Goal: Transaction & Acquisition: Purchase product/service

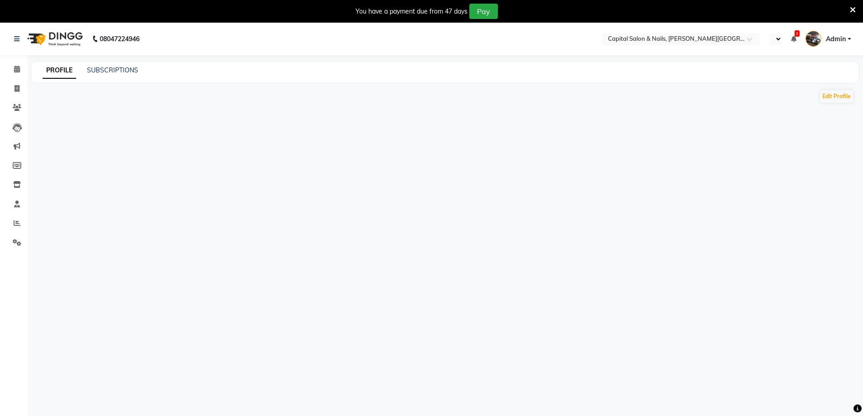
select select "en"
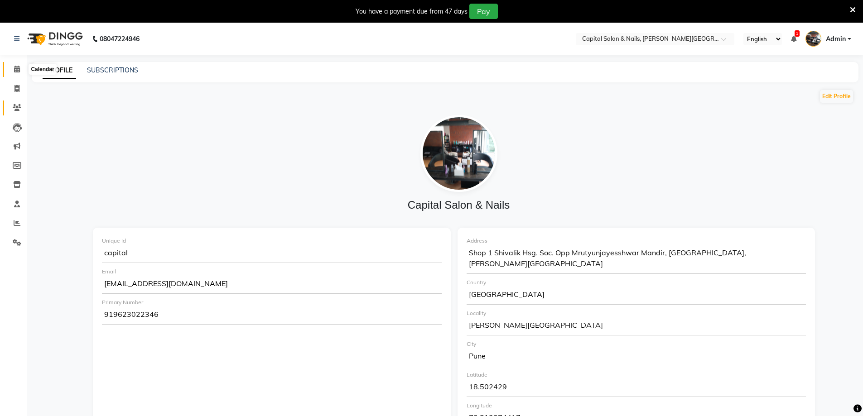
drag, startPoint x: 17, startPoint y: 66, endPoint x: 15, endPoint y: 104, distance: 38.1
click at [17, 67] on icon at bounding box center [17, 69] width 6 height 7
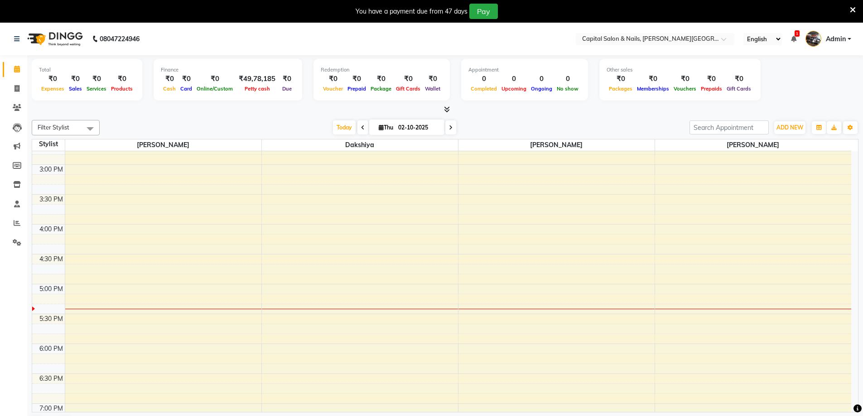
scroll to position [395, 0]
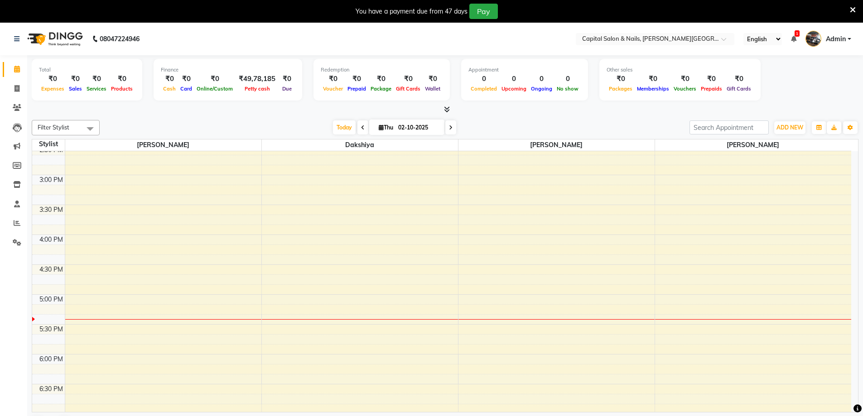
click at [490, 239] on div "8:00 AM 8:30 AM 9:00 AM 9:30 AM 10:00 AM 10:30 AM 11:00 AM 11:30 AM 12:00 PM 12…" at bounding box center [441, 175] width 819 height 837
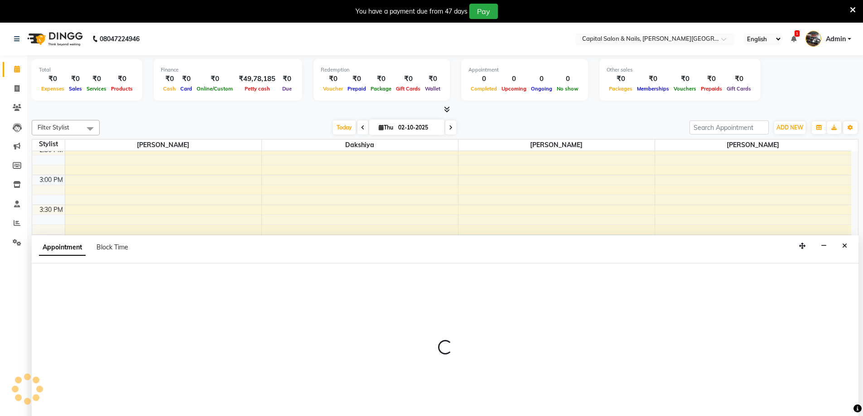
scroll to position [23, 0]
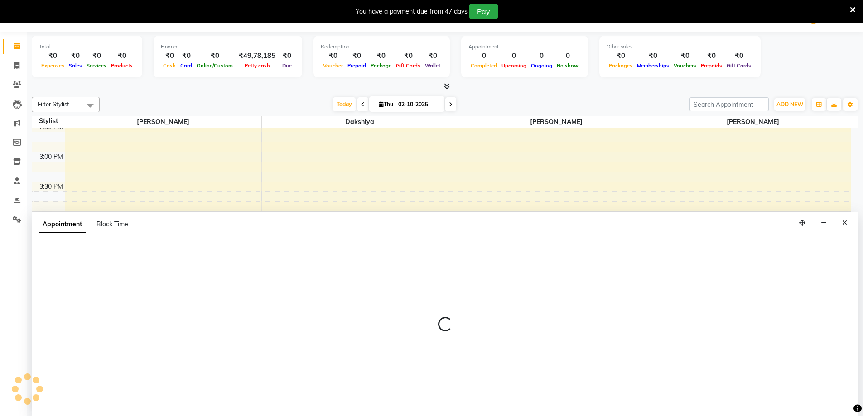
select select "54578"
select select "960"
select select "tentative"
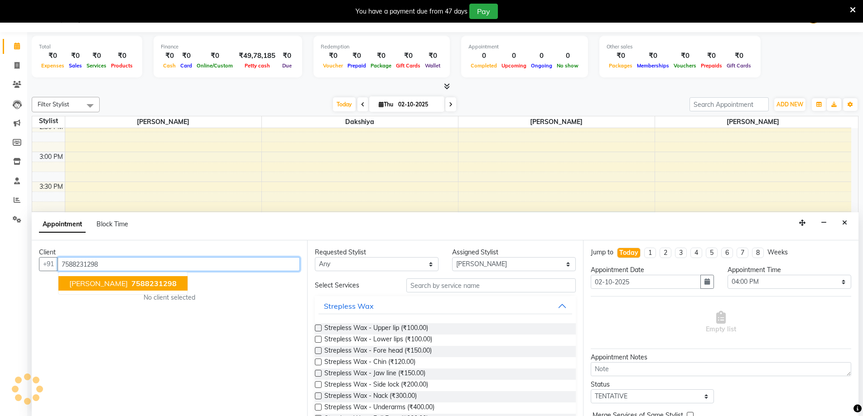
click at [135, 287] on span "7588231298" at bounding box center [153, 283] width 45 height 9
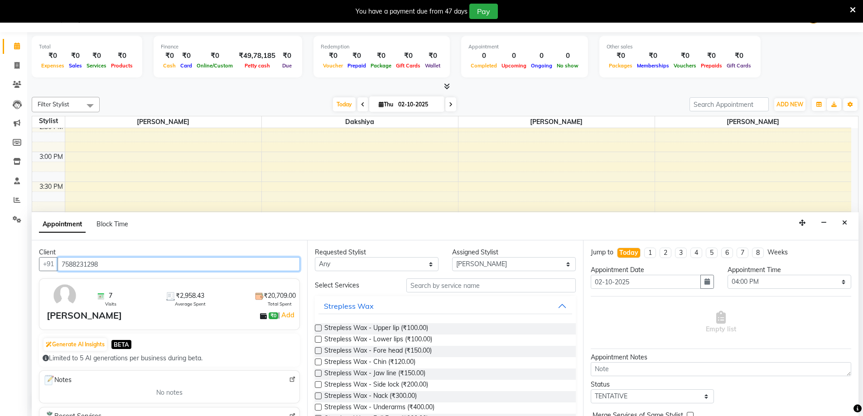
type input "7588231298"
click at [321, 309] on button "Strepless Wax" at bounding box center [444, 306] width 253 height 16
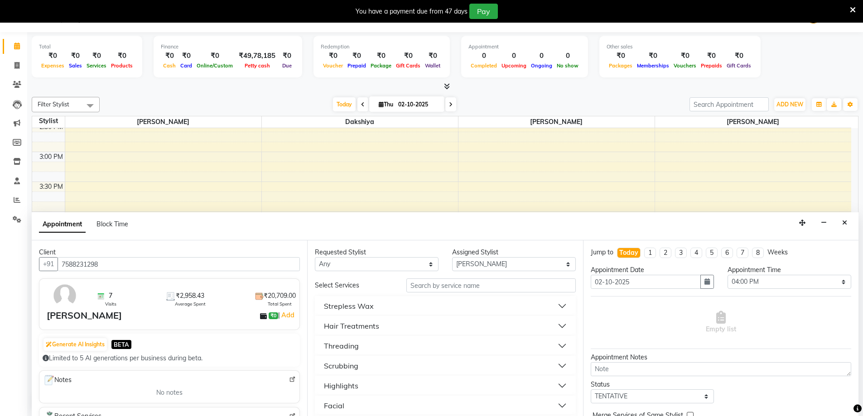
scroll to position [45, 0]
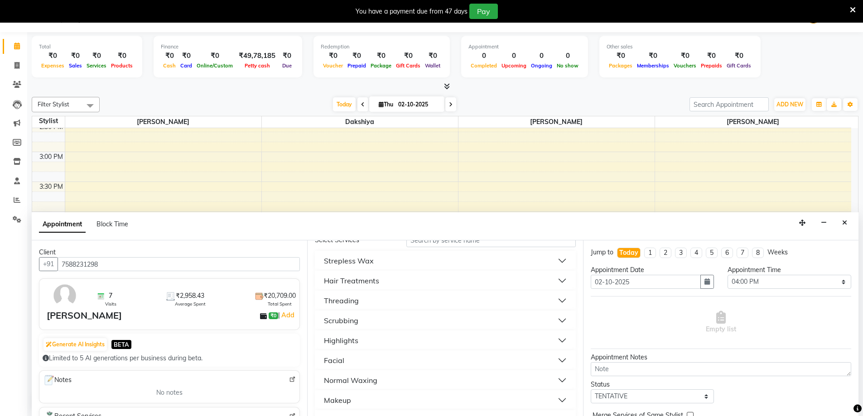
click at [361, 359] on button "Facial" at bounding box center [444, 360] width 253 height 16
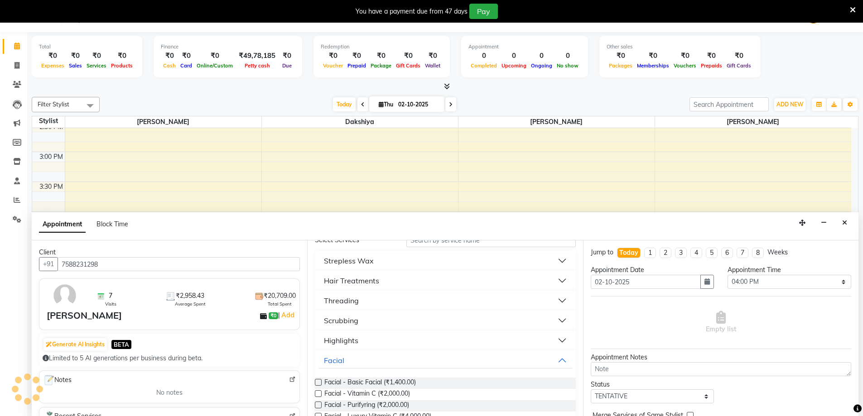
click at [319, 380] on label at bounding box center [318, 382] width 7 height 7
click at [319, 380] on input "checkbox" at bounding box center [318, 383] width 6 height 6
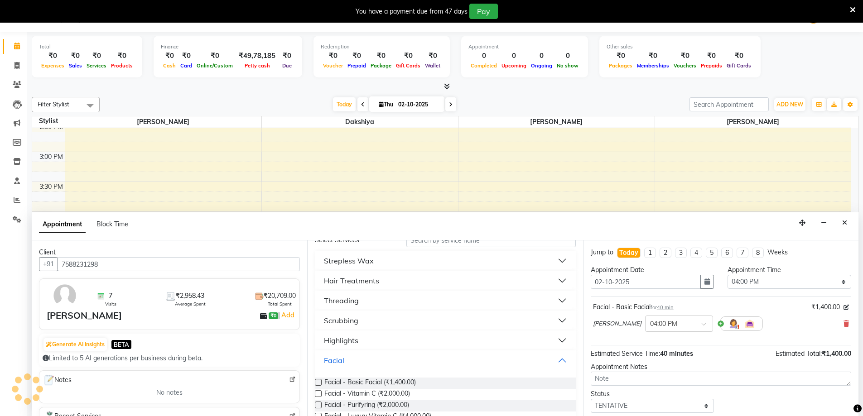
checkbox input "false"
click at [371, 357] on button "Facial" at bounding box center [444, 360] width 253 height 16
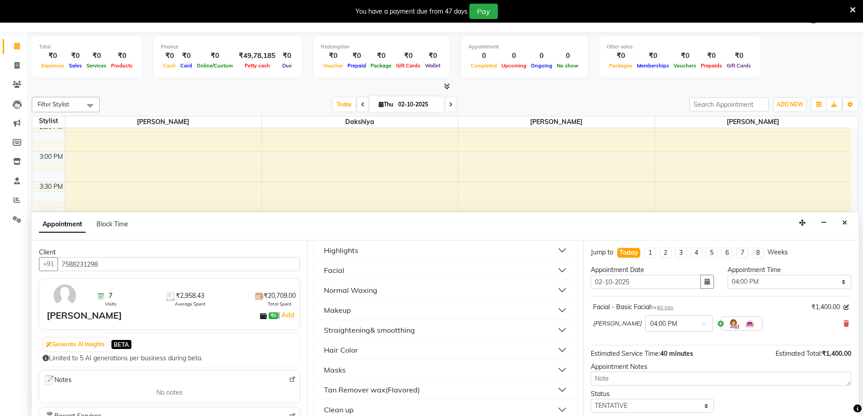
scroll to position [0, 0]
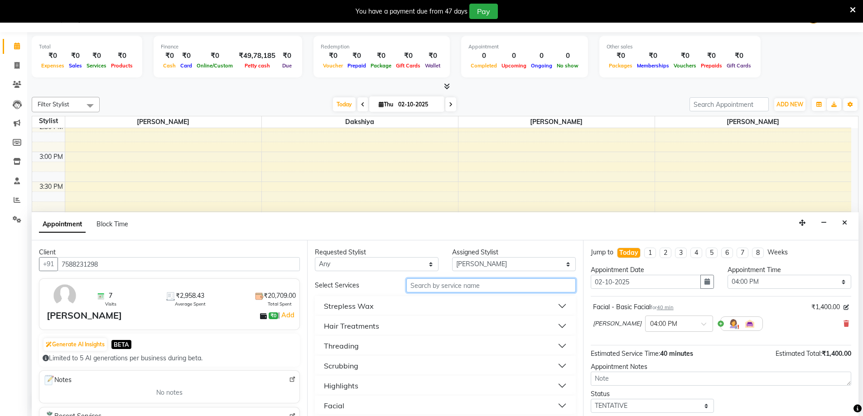
click at [429, 288] on input "text" at bounding box center [490, 286] width 169 height 14
type input "d tan"
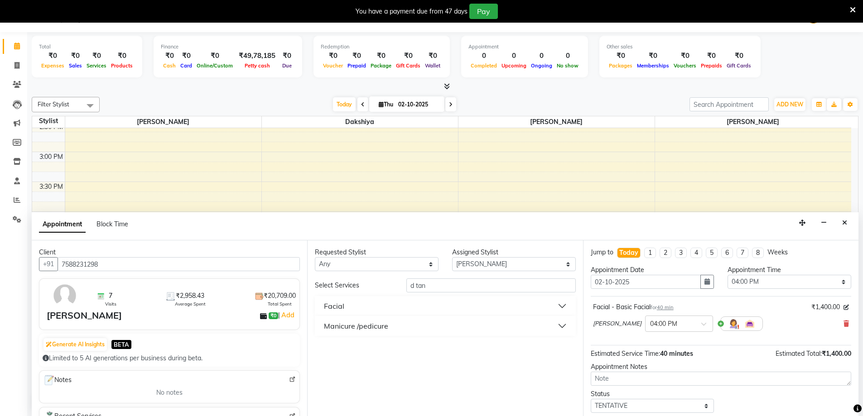
click at [436, 306] on button "Facial" at bounding box center [444, 306] width 253 height 16
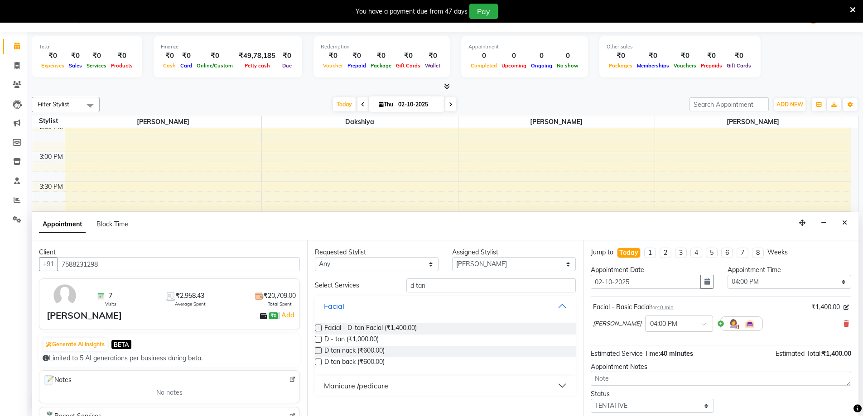
click at [321, 338] on label at bounding box center [318, 339] width 7 height 7
click at [321, 338] on input "checkbox" at bounding box center [318, 340] width 6 height 6
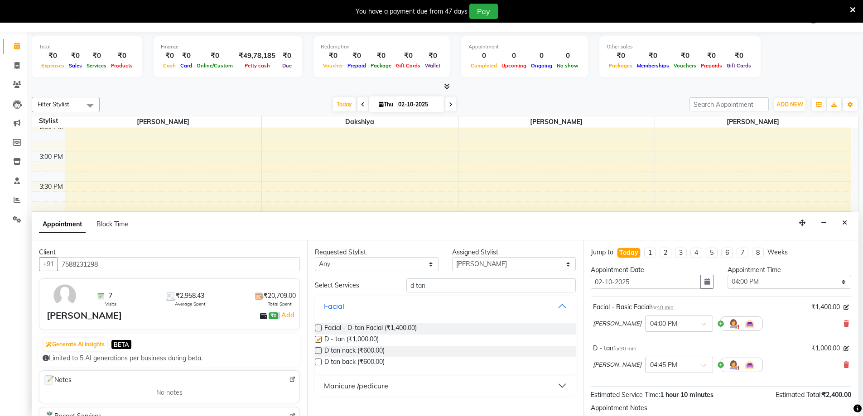
checkbox input "false"
click at [469, 305] on button "Facial" at bounding box center [444, 306] width 253 height 16
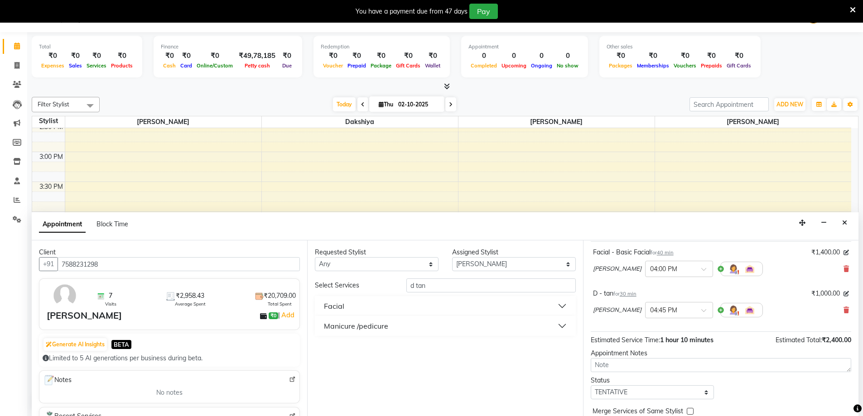
scroll to position [95, 0]
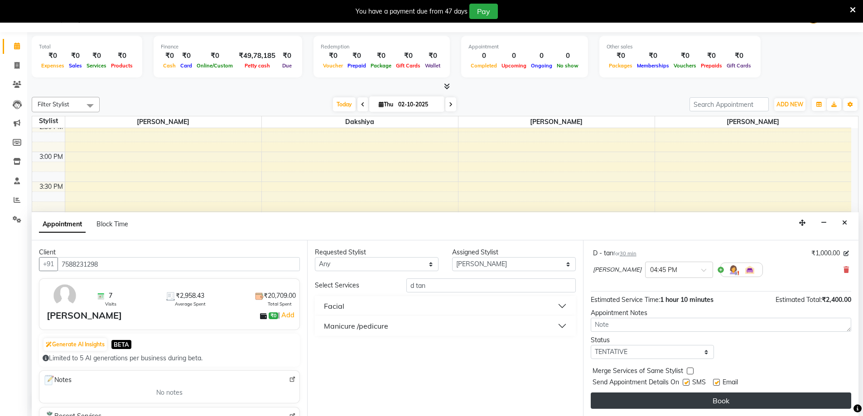
click at [660, 394] on button "Book" at bounding box center [721, 401] width 260 height 16
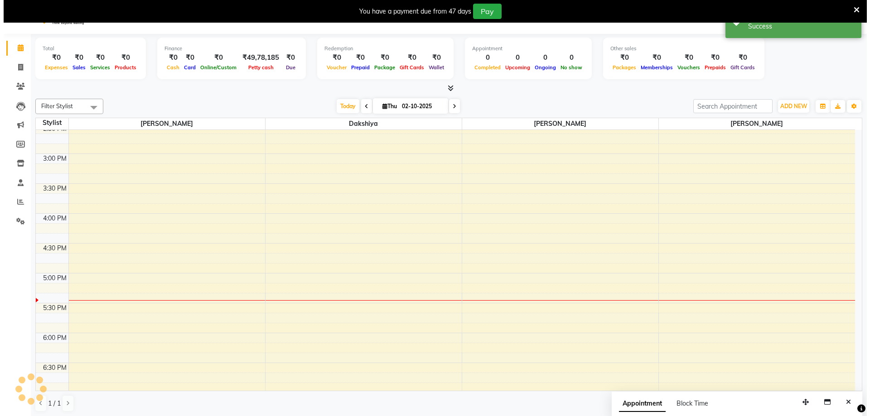
scroll to position [0, 0]
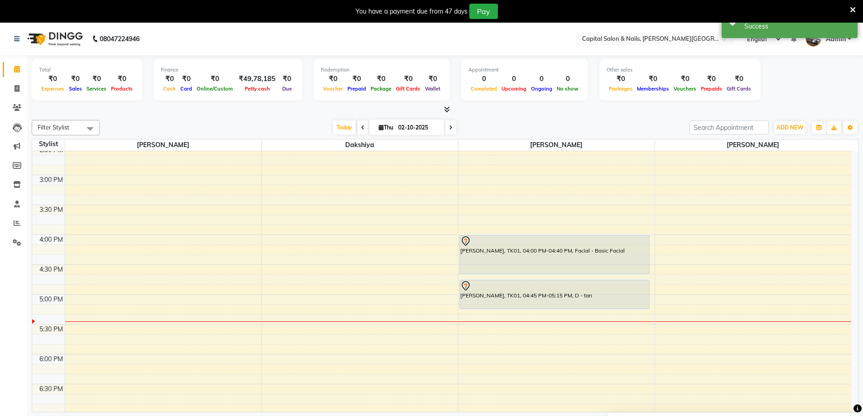
click at [851, 9] on icon at bounding box center [853, 10] width 6 height 8
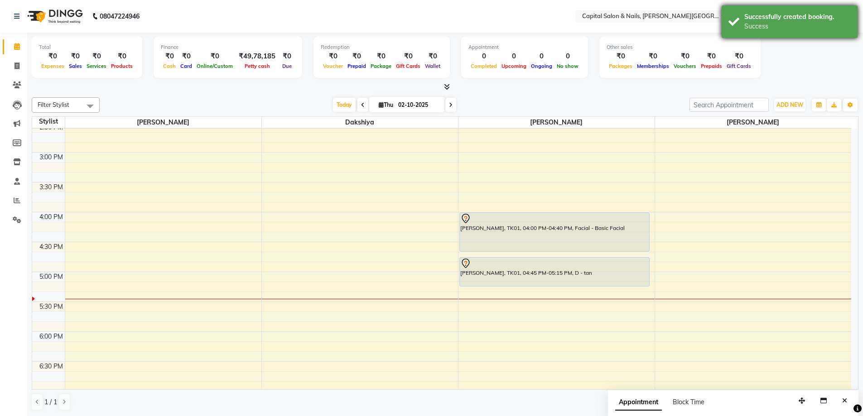
click at [799, 26] on div "Success" at bounding box center [797, 27] width 106 height 10
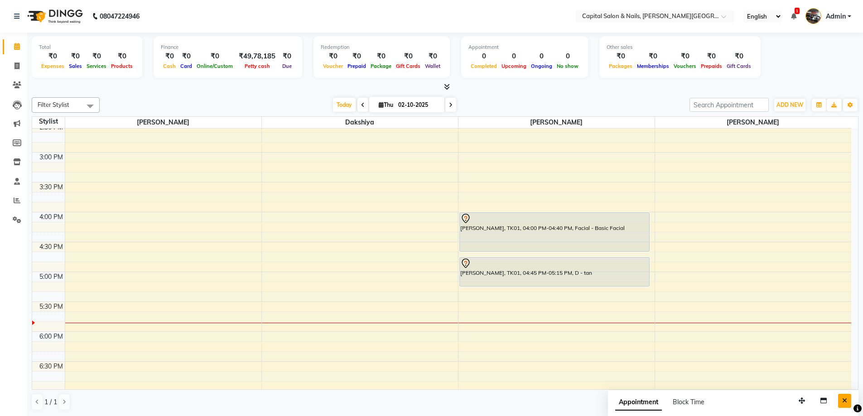
click at [844, 399] on icon "Close" at bounding box center [844, 401] width 5 height 6
click at [568, 236] on div "[PERSON_NAME], TK01, 04:00 PM-04:40 PM, Facial - Basic Facial" at bounding box center [554, 232] width 189 height 38
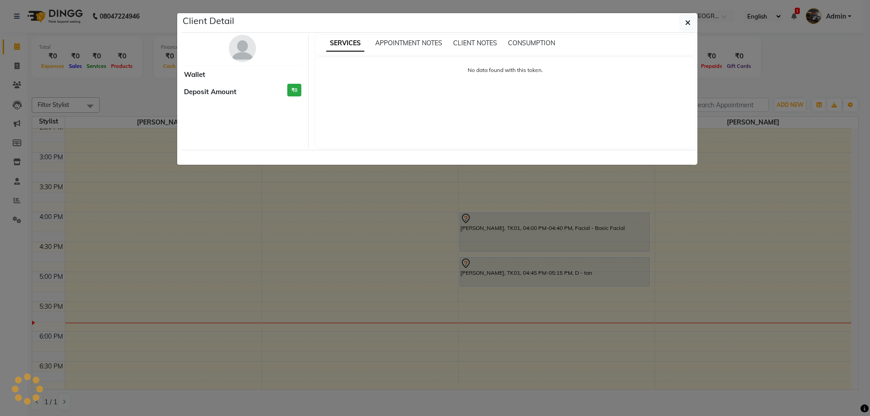
select select "7"
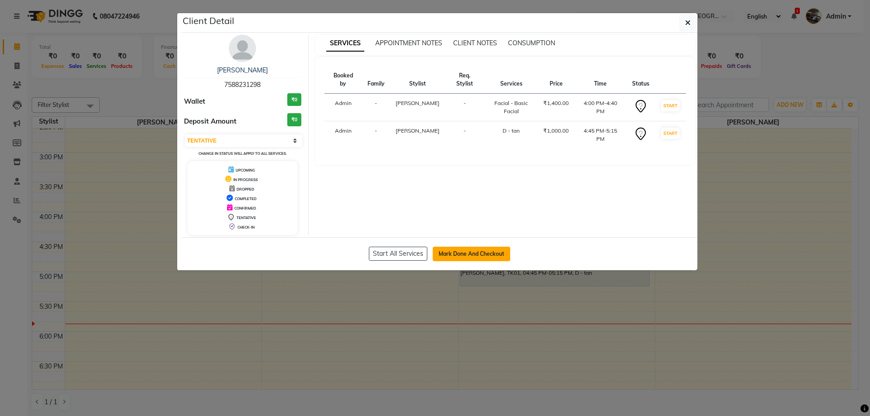
click at [500, 253] on button "Mark Done And Checkout" at bounding box center [471, 254] width 77 height 14
select select "service"
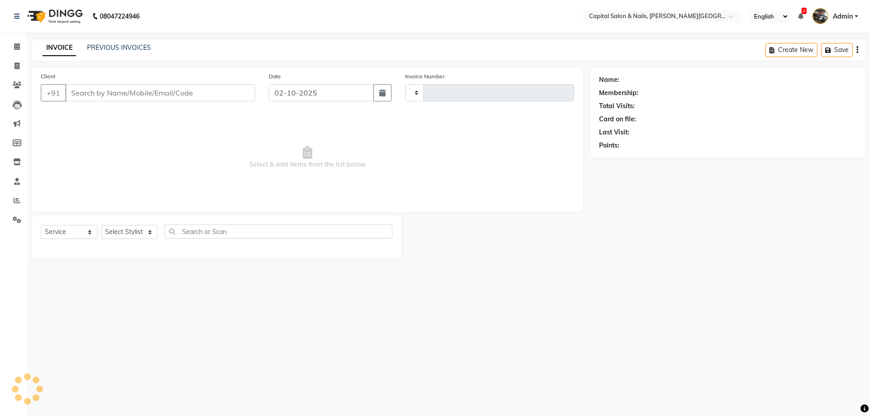
type input "0473"
select select "41"
type input "7588231298"
select select "54578"
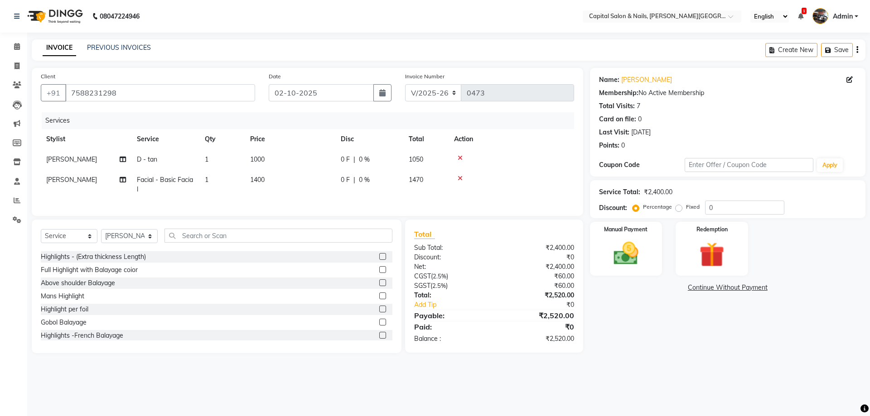
scroll to position [770, 0]
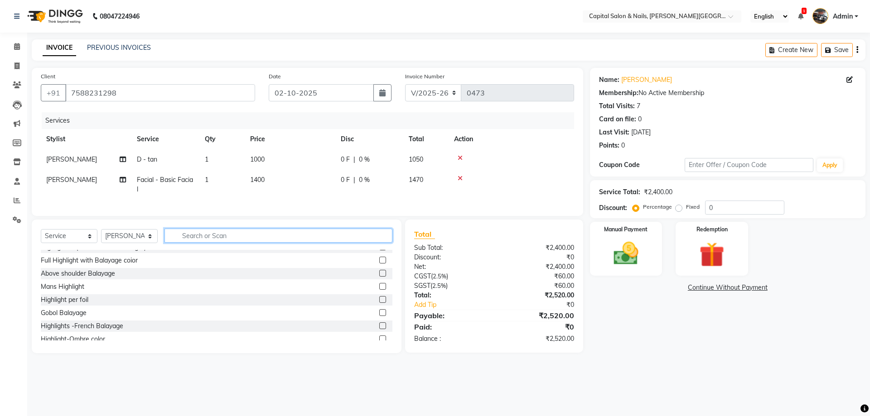
click at [223, 243] on input "text" at bounding box center [278, 236] width 228 height 14
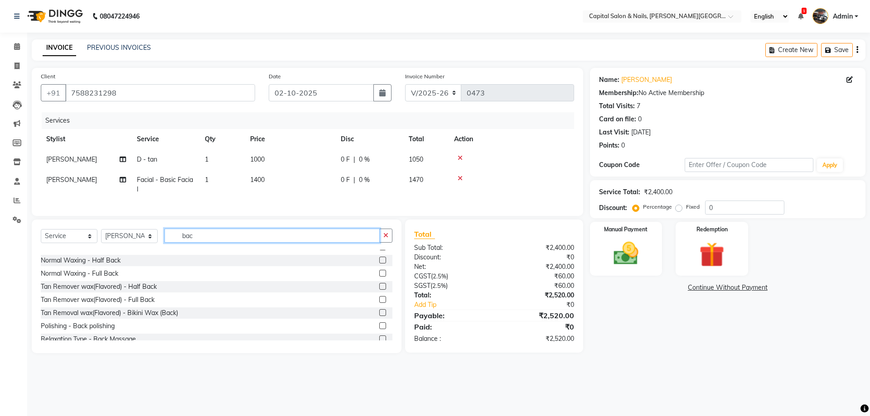
scroll to position [0, 0]
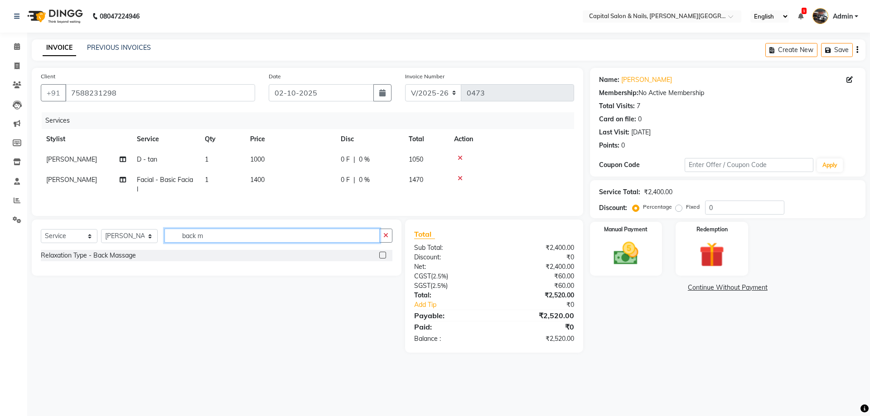
type input "back m"
click at [381, 259] on label at bounding box center [382, 255] width 7 height 7
click at [381, 259] on input "checkbox" at bounding box center [382, 256] width 6 height 6
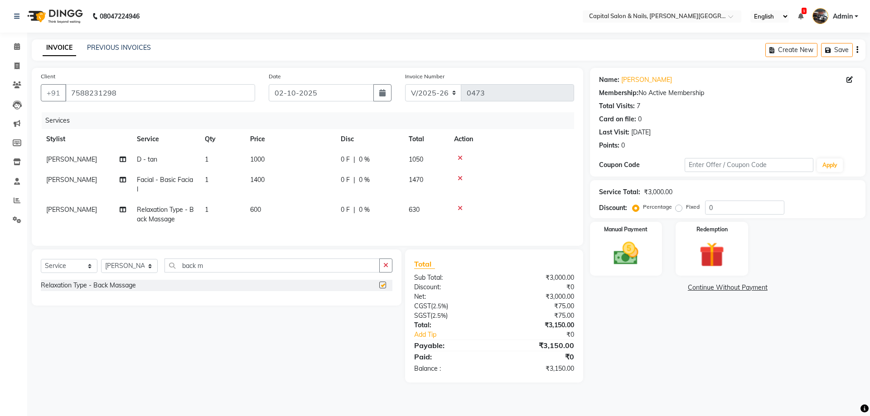
checkbox input "false"
click at [386, 269] on icon "button" at bounding box center [385, 265] width 5 height 6
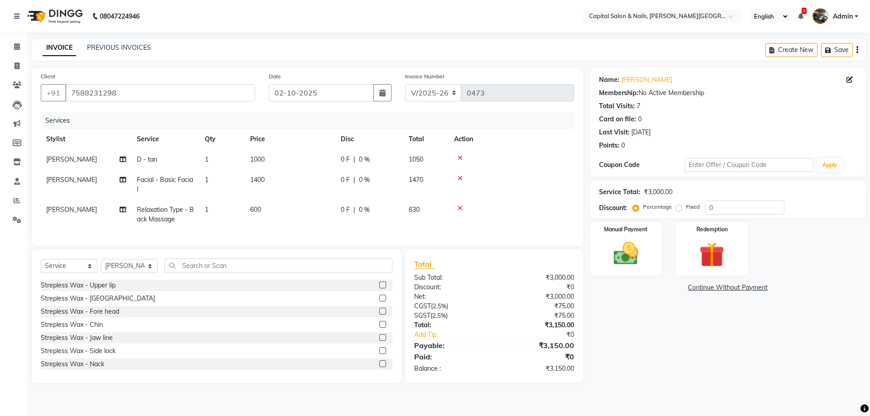
click at [251, 208] on span "600" at bounding box center [255, 210] width 11 height 8
select select "54578"
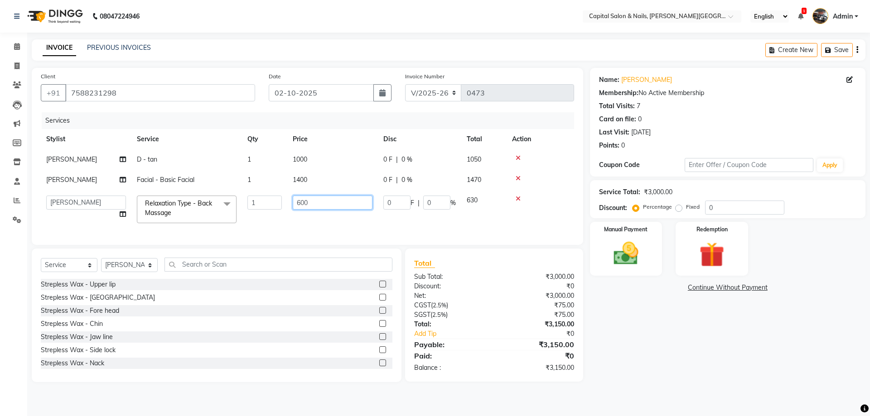
click at [301, 203] on input "600" at bounding box center [333, 203] width 80 height 14
type input "1300"
click at [704, 375] on div "Name: [PERSON_NAME] Membership: No Active Membership Total Visits: 7 Card on fi…" at bounding box center [731, 225] width 282 height 314
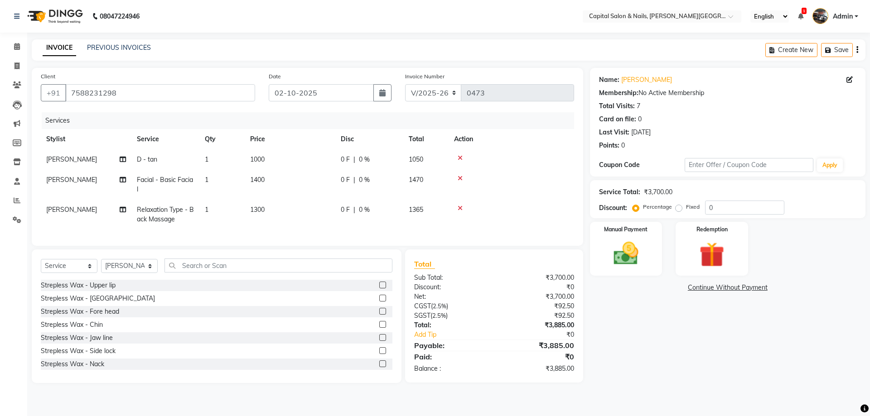
click at [259, 178] on span "1400" at bounding box center [257, 180] width 14 height 8
select select "54578"
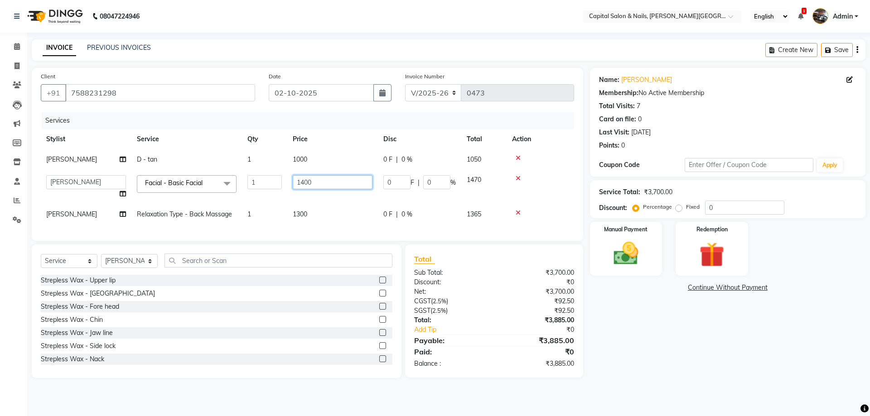
click at [304, 180] on input "1400" at bounding box center [333, 182] width 80 height 14
type input "2000"
click at [664, 361] on div "Name: [PERSON_NAME] Membership: No Active Membership Total Visits: 7 Card on fi…" at bounding box center [731, 223] width 282 height 310
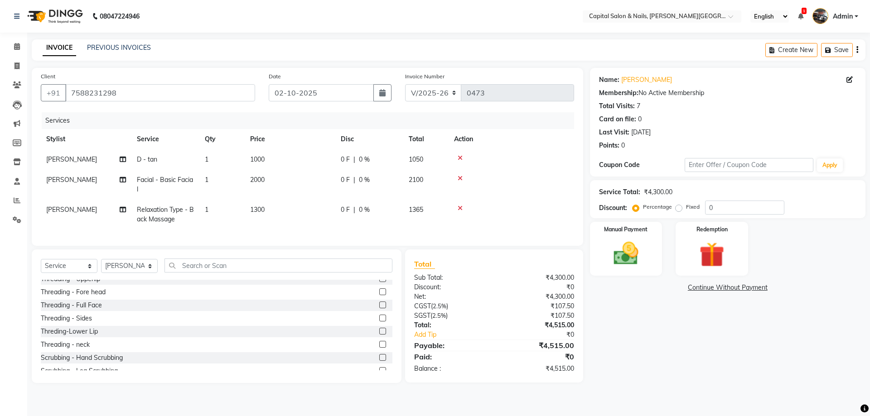
scroll to position [566, 0]
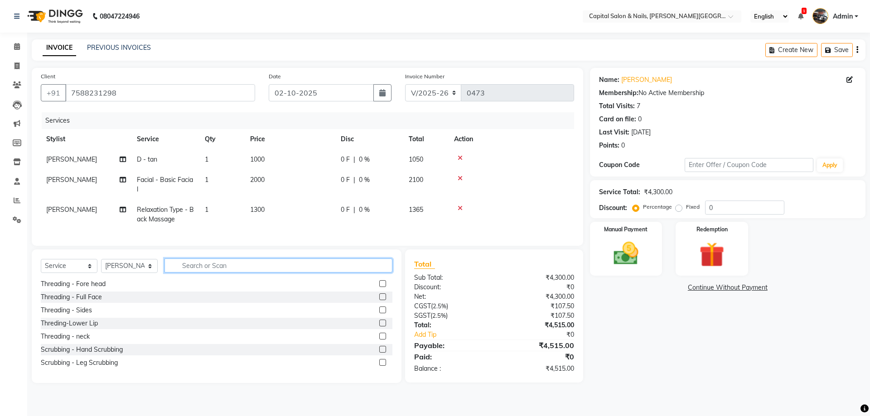
click at [232, 273] on input "text" at bounding box center [278, 266] width 228 height 14
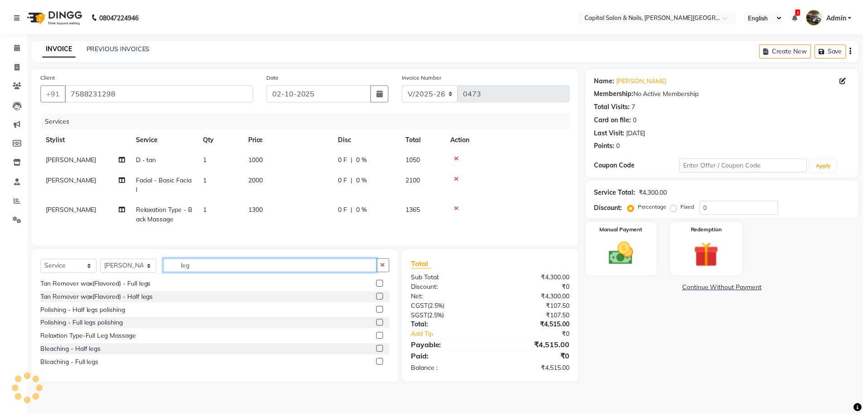
scroll to position [0, 0]
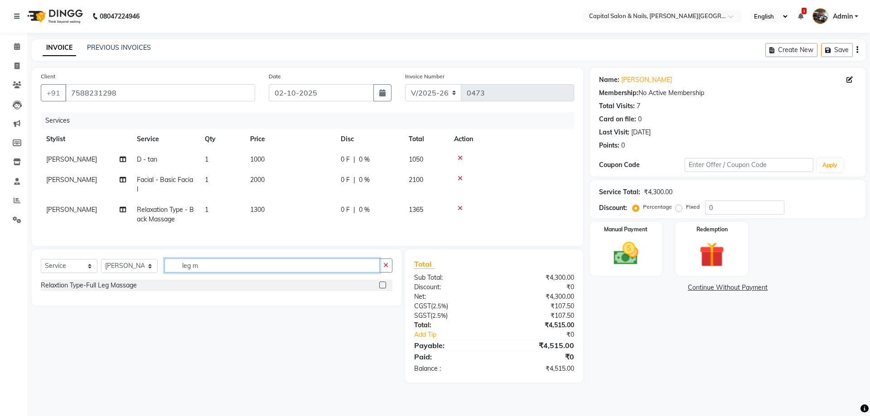
type input "leg m"
click at [383, 289] on label at bounding box center [382, 285] width 7 height 7
click at [383, 289] on input "checkbox" at bounding box center [382, 286] width 6 height 6
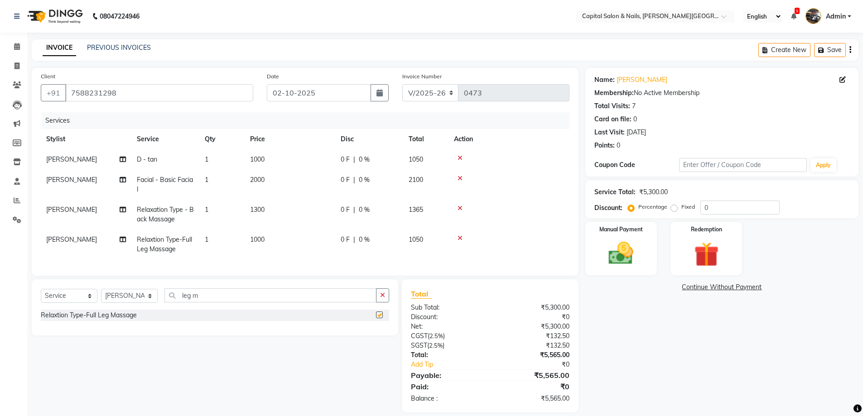
checkbox input "false"
click at [256, 241] on span "1000" at bounding box center [257, 240] width 14 height 8
select select "54578"
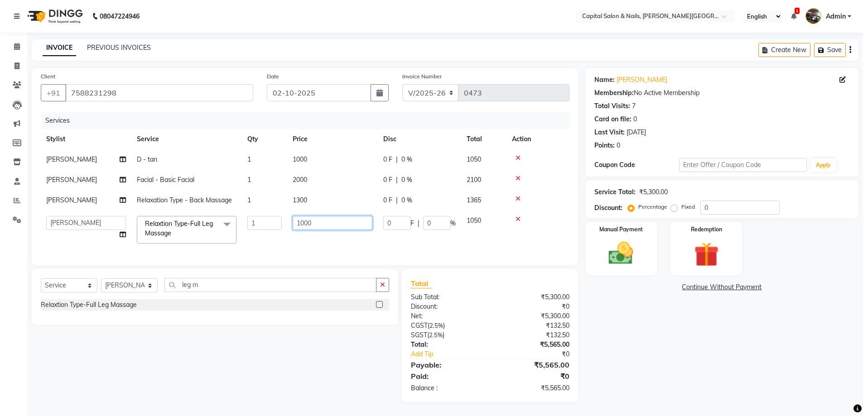
click at [303, 222] on input "1000" at bounding box center [333, 223] width 80 height 14
type input "1300"
click at [630, 384] on div "Name: [PERSON_NAME] Membership: No Active Membership Total Visits: 7 Card on fi…" at bounding box center [725, 235] width 280 height 334
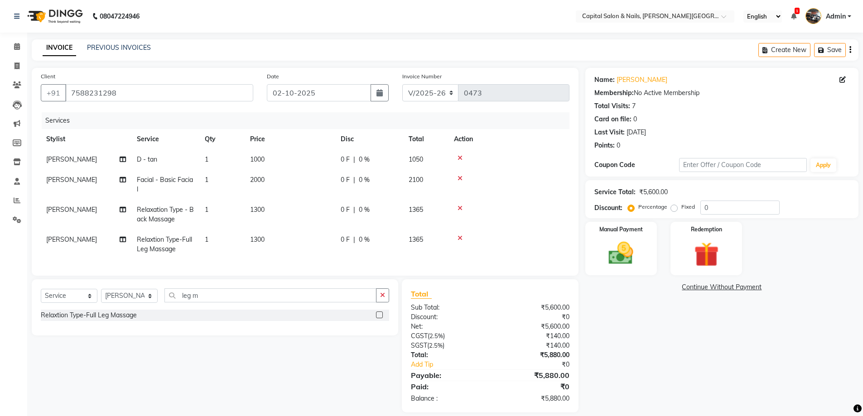
scroll to position [17, 0]
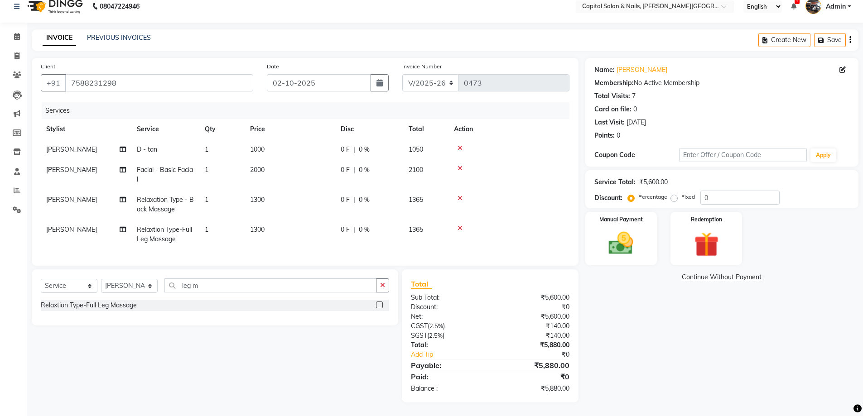
click at [257, 226] on span "1300" at bounding box center [257, 230] width 14 height 8
select select "54578"
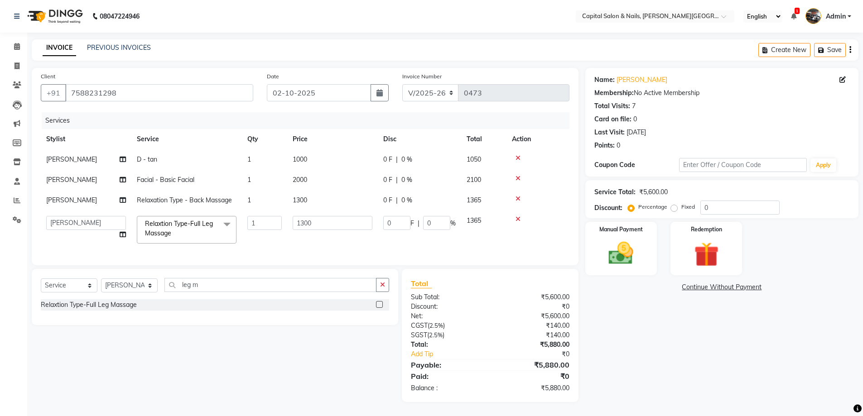
scroll to position [6, 0]
click at [304, 216] on input "1300" at bounding box center [333, 223] width 80 height 14
type input "1400"
click at [293, 188] on tbody "[PERSON_NAME] 1 1000 0 F | 0 % 1050 [PERSON_NAME] Facial - Basic Facial 1 2000 …" at bounding box center [305, 199] width 529 height 100
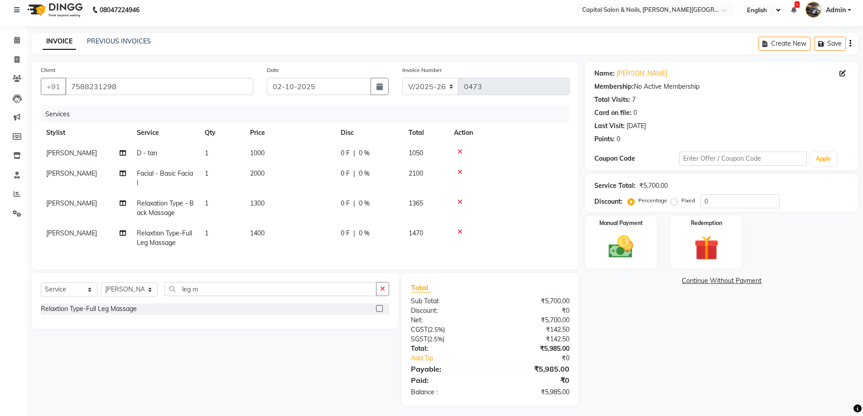
click at [260, 202] on span "1300" at bounding box center [257, 203] width 14 height 8
select select "54578"
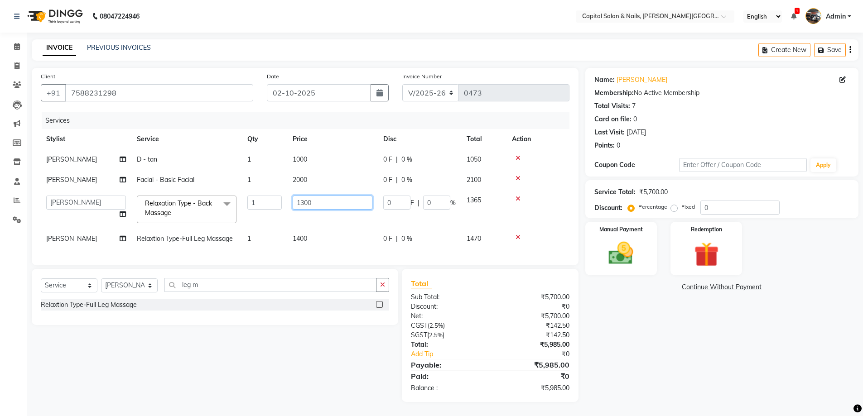
click at [305, 197] on input "1300" at bounding box center [333, 203] width 80 height 14
type input "1400"
click at [710, 340] on div "Name: [PERSON_NAME] Membership: No Active Membership Total Visits: 7 Card on fi…" at bounding box center [725, 235] width 280 height 334
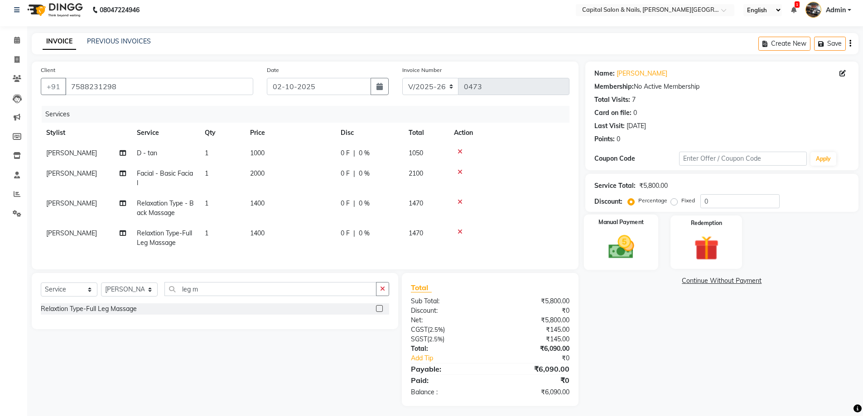
click at [622, 237] on img at bounding box center [621, 246] width 42 height 29
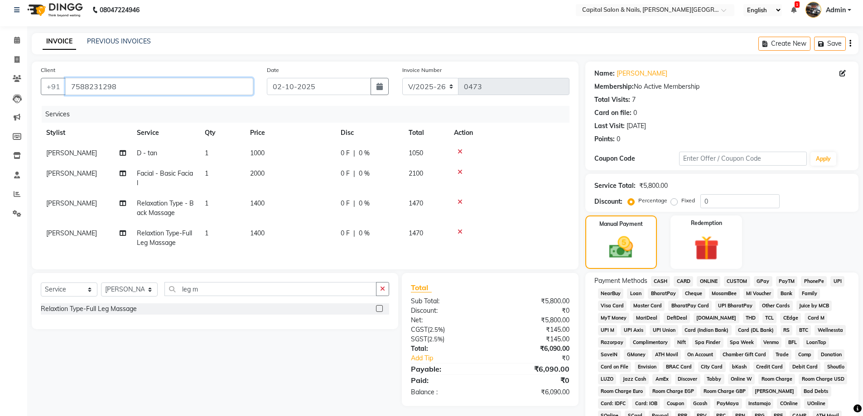
click at [92, 85] on input "7588231298" at bounding box center [159, 86] width 188 height 17
click at [123, 102] on div "Client [PHONE_NUMBER] Date [DATE] Invoice Number V/2025 V/[PHONE_NUMBER] Servic…" at bounding box center [305, 166] width 547 height 208
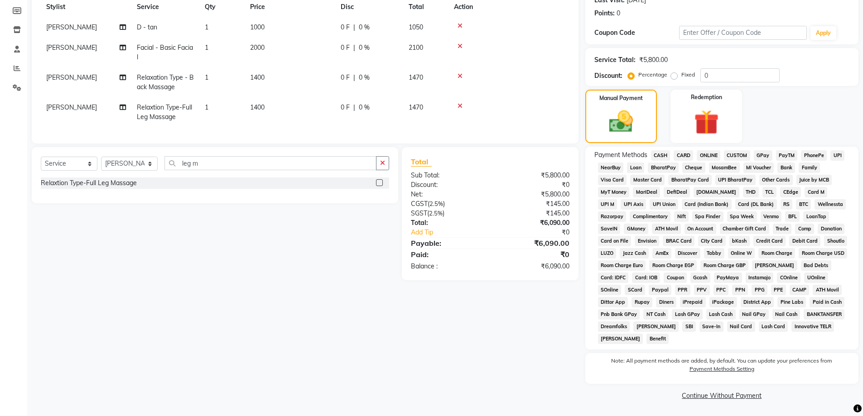
click at [700, 152] on span "ONLINE" at bounding box center [709, 155] width 24 height 10
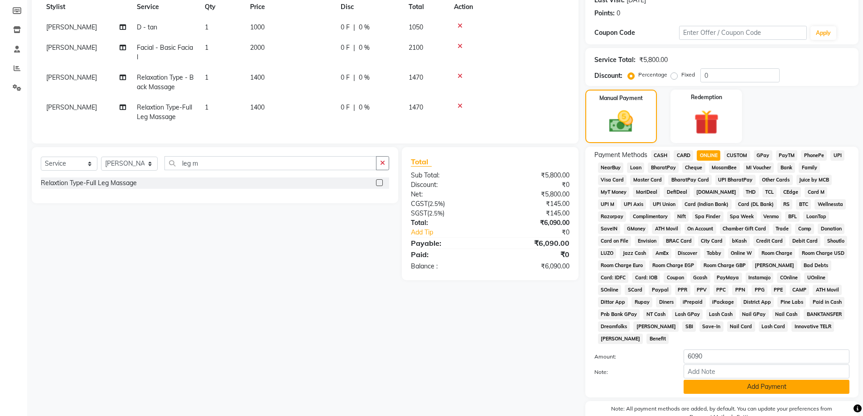
click at [735, 382] on button "Add Payment" at bounding box center [766, 387] width 166 height 14
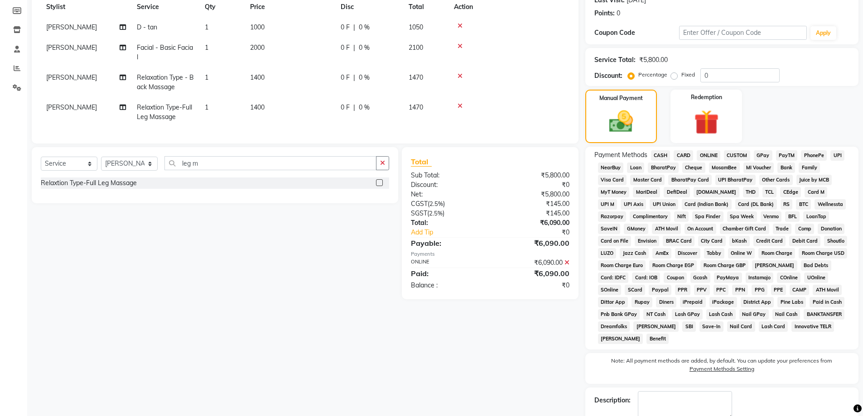
scroll to position [183, 0]
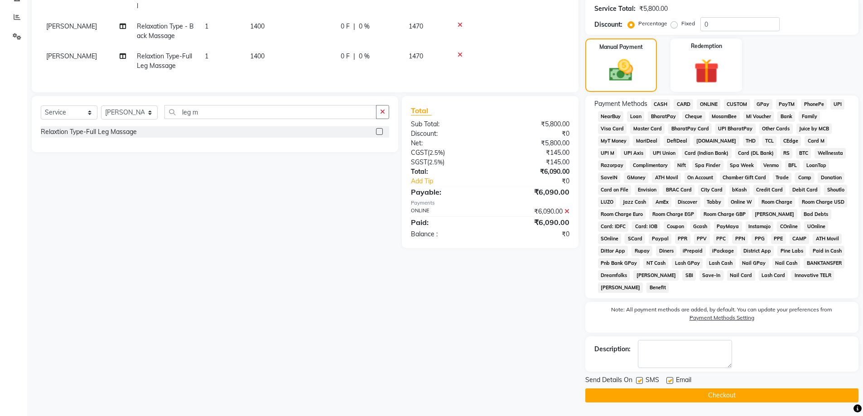
click at [709, 393] on button "Checkout" at bounding box center [721, 396] width 273 height 14
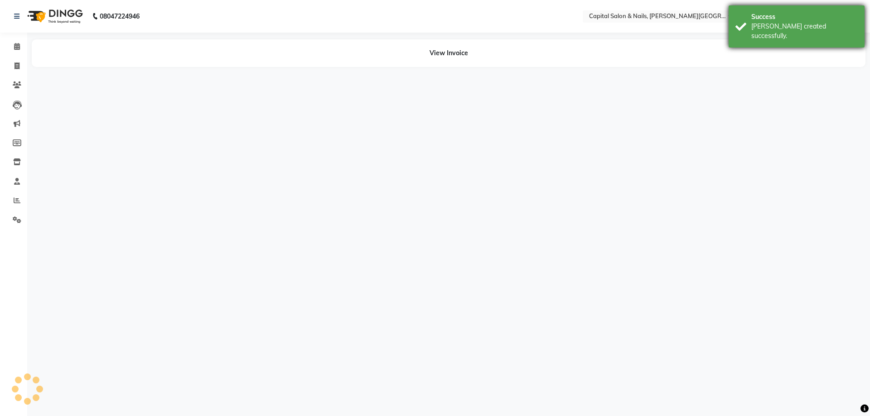
click at [741, 33] on div "Success [PERSON_NAME] created successfully." at bounding box center [796, 26] width 136 height 42
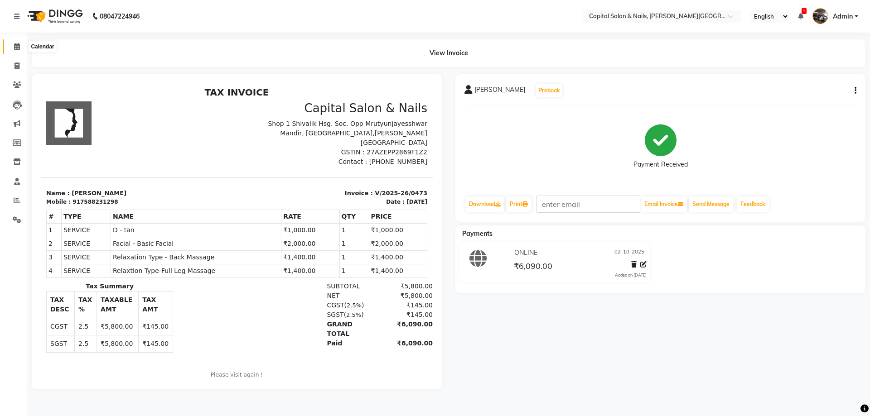
click at [19, 48] on icon at bounding box center [17, 46] width 6 height 7
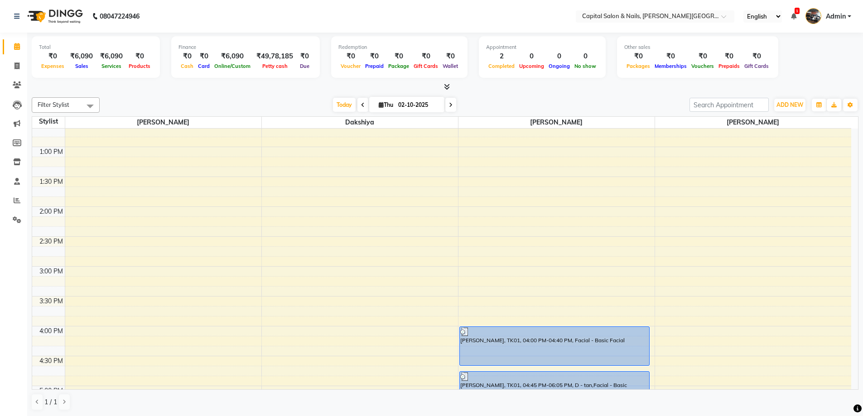
scroll to position [213, 0]
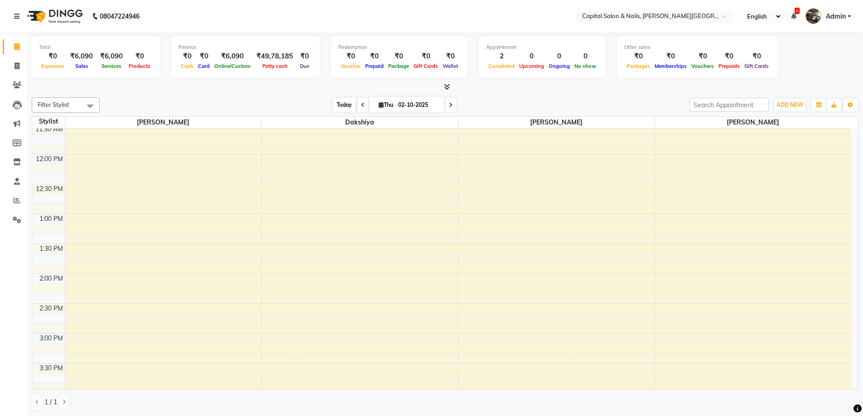
click at [342, 111] on span "Today" at bounding box center [344, 105] width 23 height 14
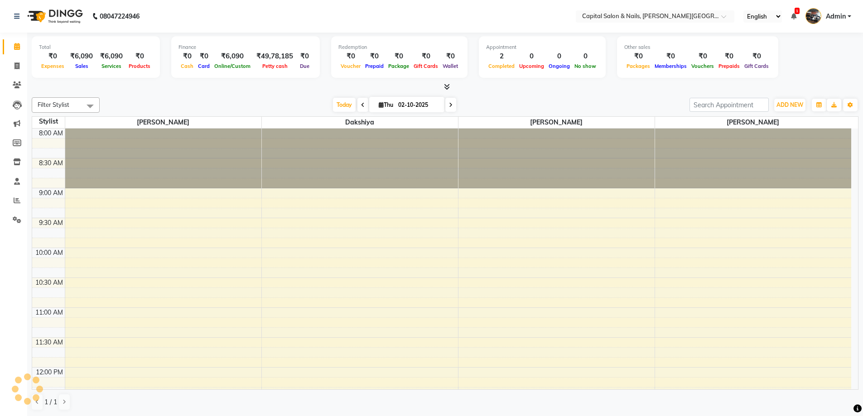
click at [287, 105] on div "Today Thu 02-10-2025" at bounding box center [394, 105] width 581 height 14
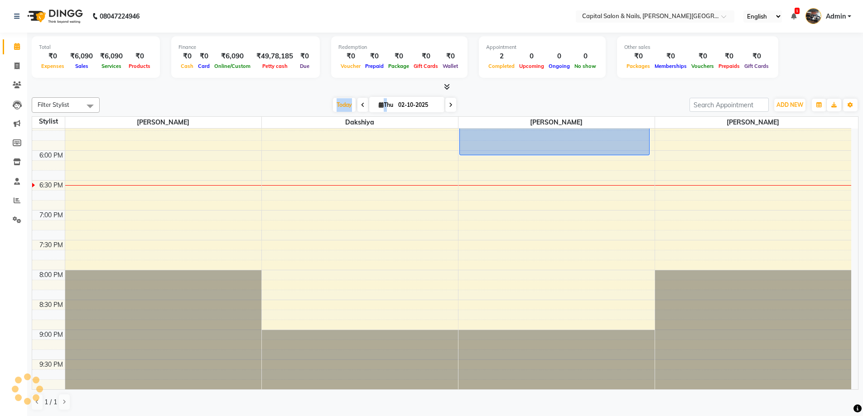
click at [298, 92] on div "Total ₹0 Expenses ₹6,090 Sales ₹6,090 Services ₹0 Products Finance ₹0 Cash ₹0 C…" at bounding box center [445, 225] width 836 height 384
click at [346, 105] on span "Today" at bounding box center [344, 105] width 23 height 14
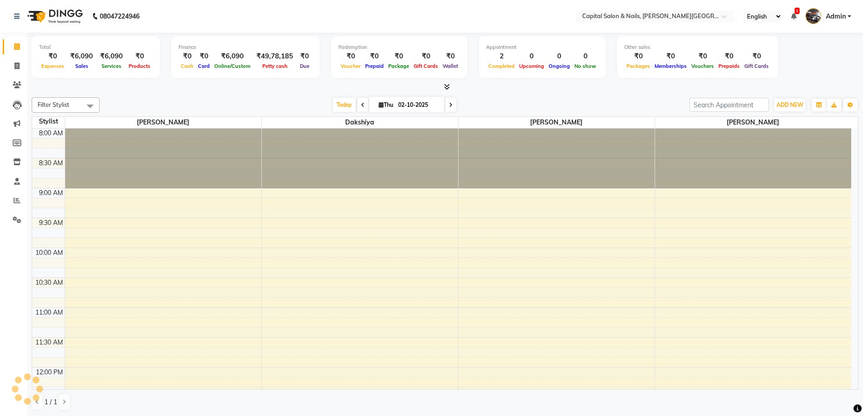
click at [285, 91] on div at bounding box center [445, 87] width 827 height 10
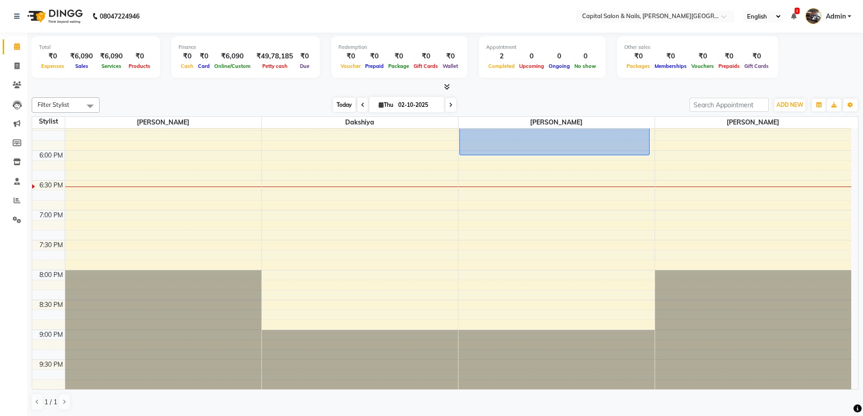
click at [344, 102] on span "Today" at bounding box center [344, 105] width 23 height 14
click at [303, 91] on div at bounding box center [445, 87] width 827 height 10
